Goal: Transaction & Acquisition: Purchase product/service

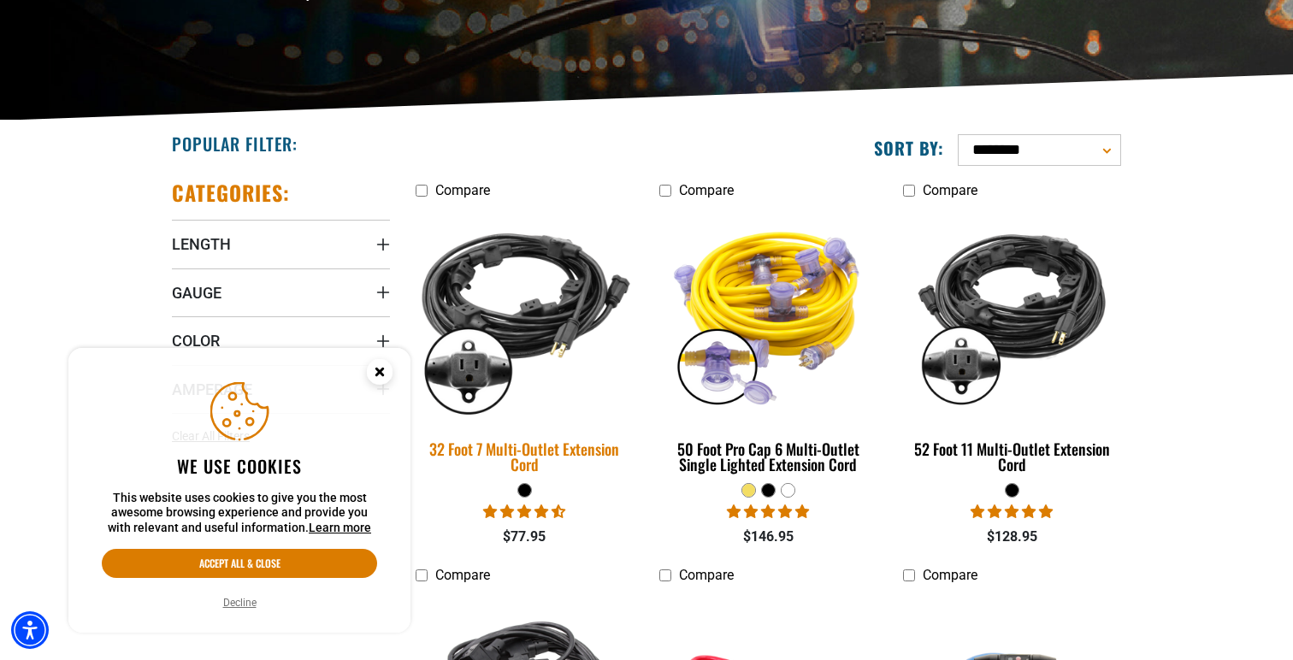
scroll to position [321, 0]
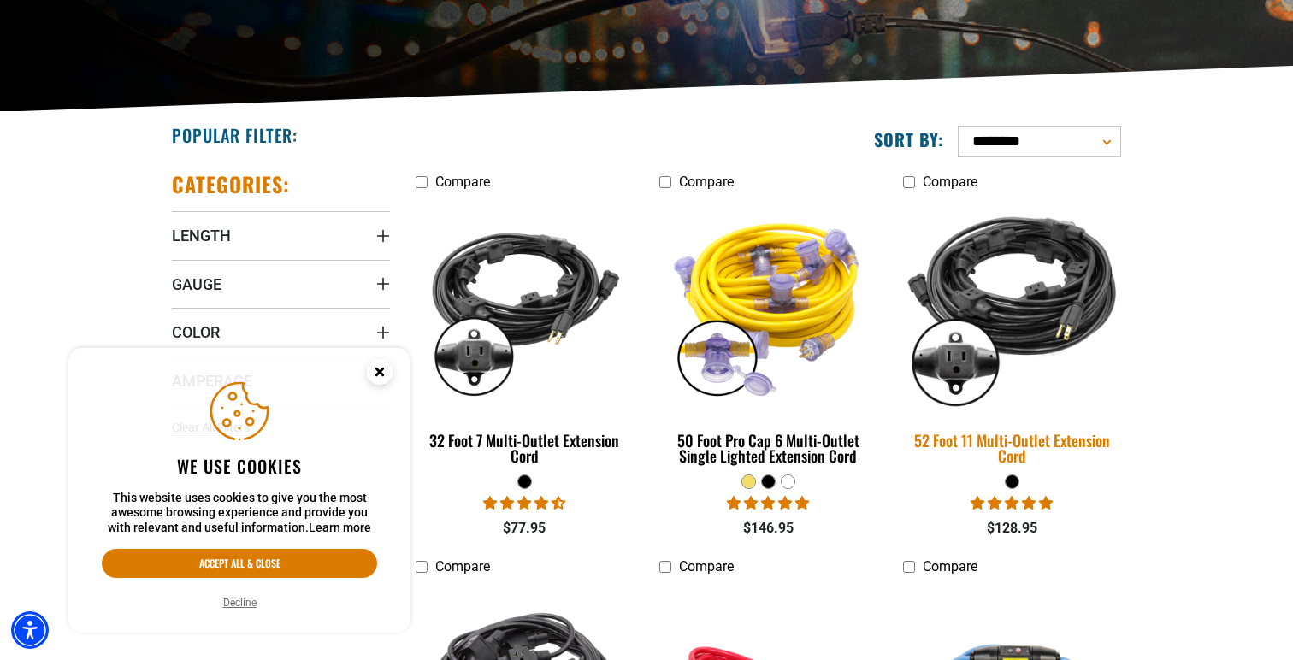
click at [1071, 440] on div "52 Foot 11 Multi-Outlet Extension Cord" at bounding box center [1012, 448] width 218 height 31
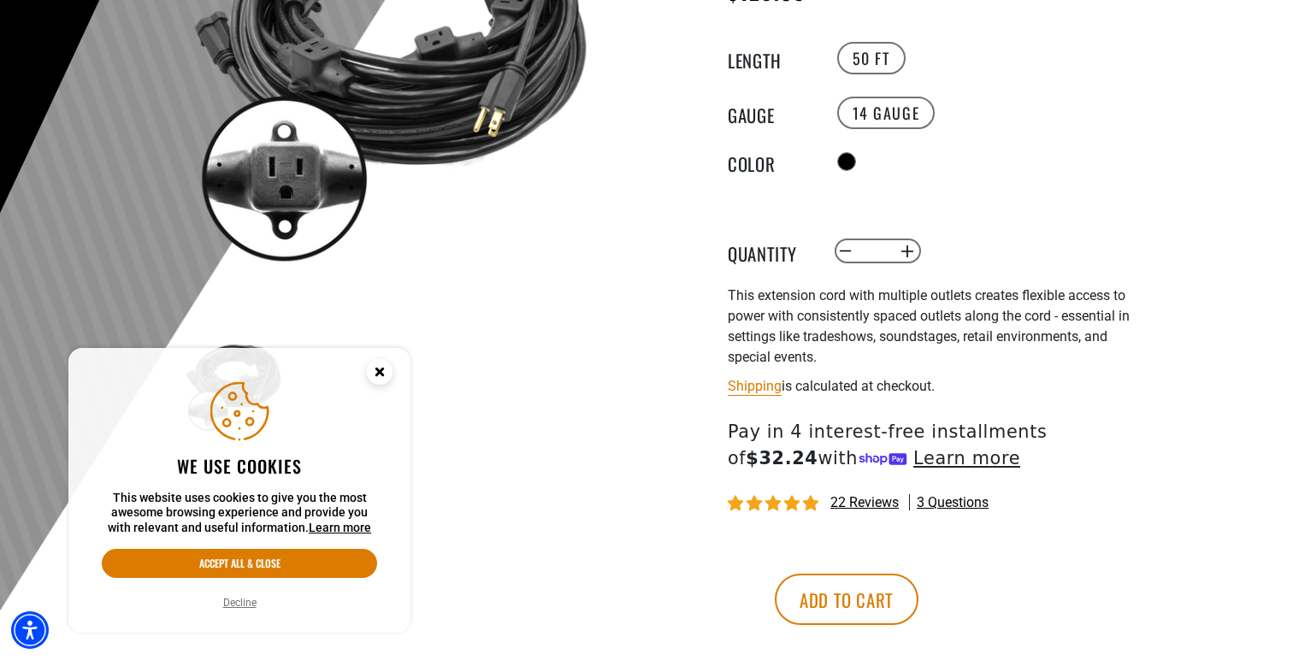
scroll to position [356, 0]
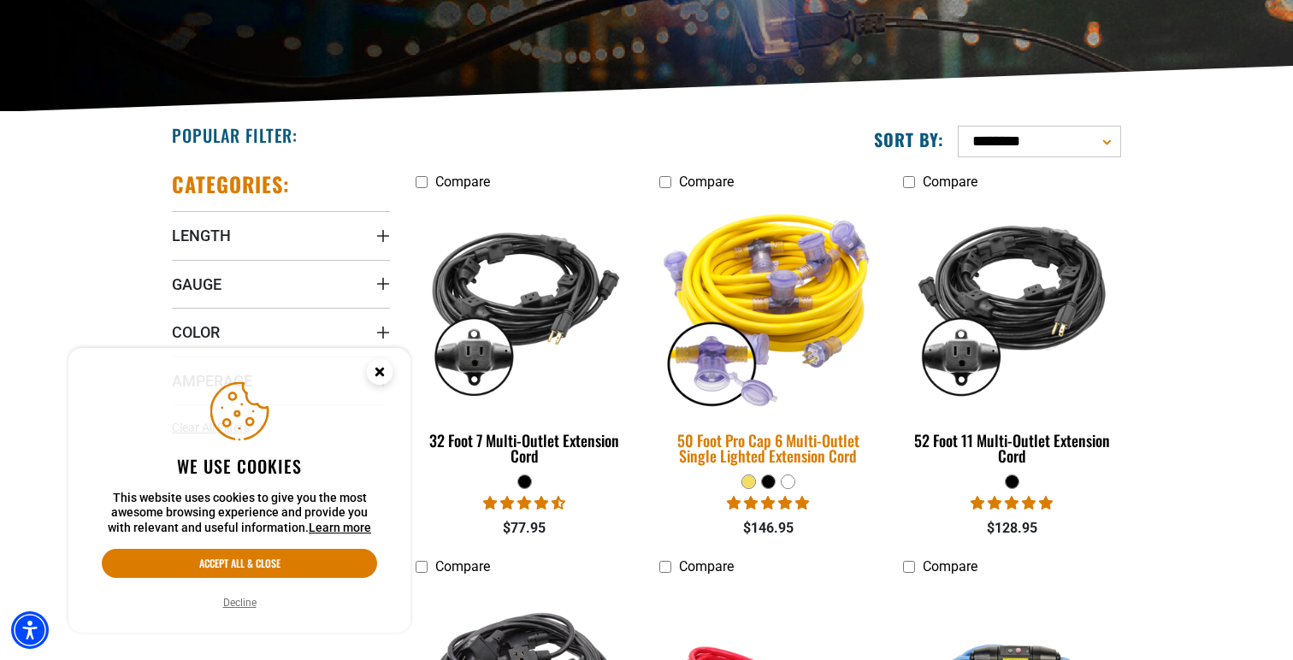
click at [761, 457] on div "50 Foot Pro Cap 6 Multi-Outlet Single Lighted Extension Cord" at bounding box center [768, 448] width 218 height 31
